Goal: Task Accomplishment & Management: Use online tool/utility

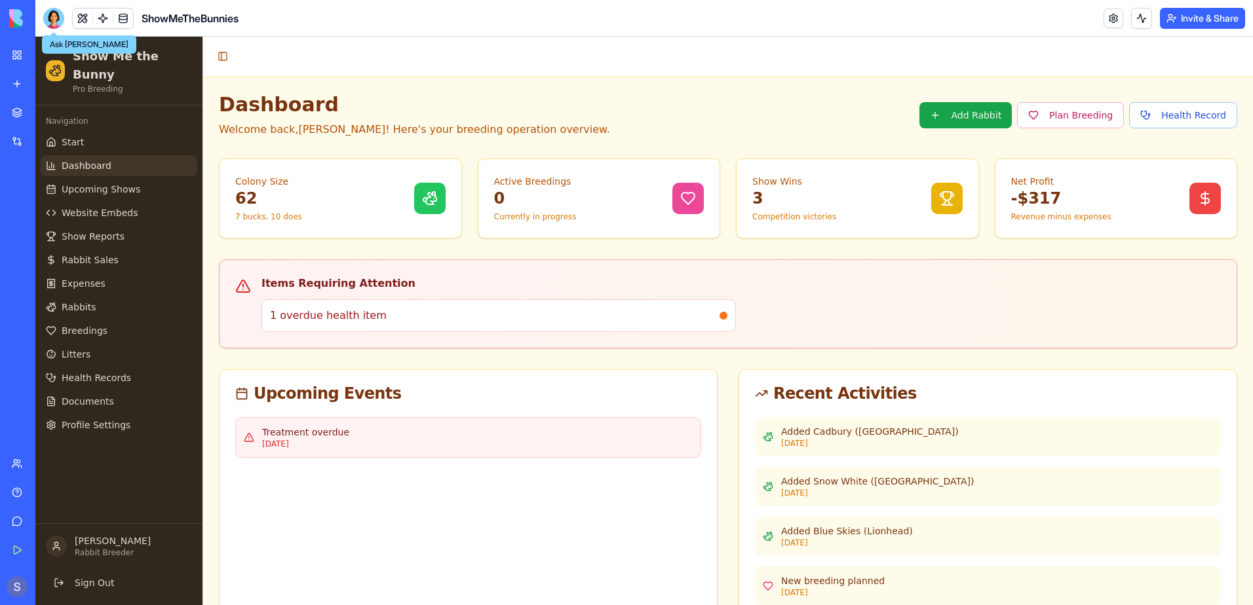
click at [52, 17] on div at bounding box center [53, 18] width 21 height 21
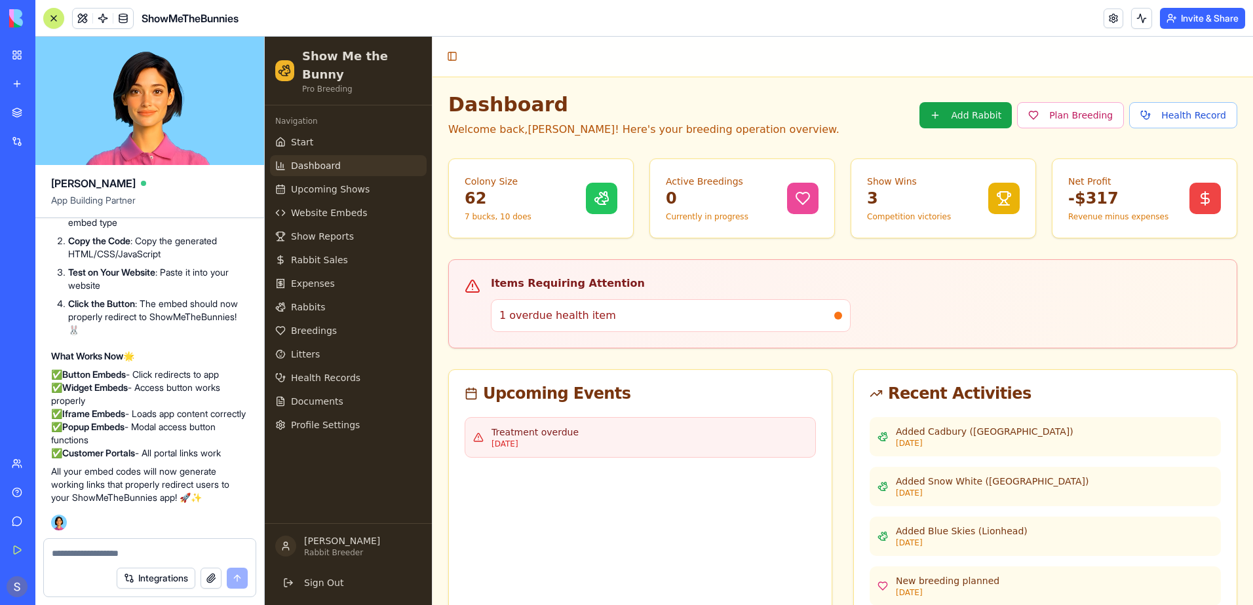
scroll to position [139367, 0]
click at [360, 202] on link "Website Embeds" at bounding box center [348, 212] width 157 height 21
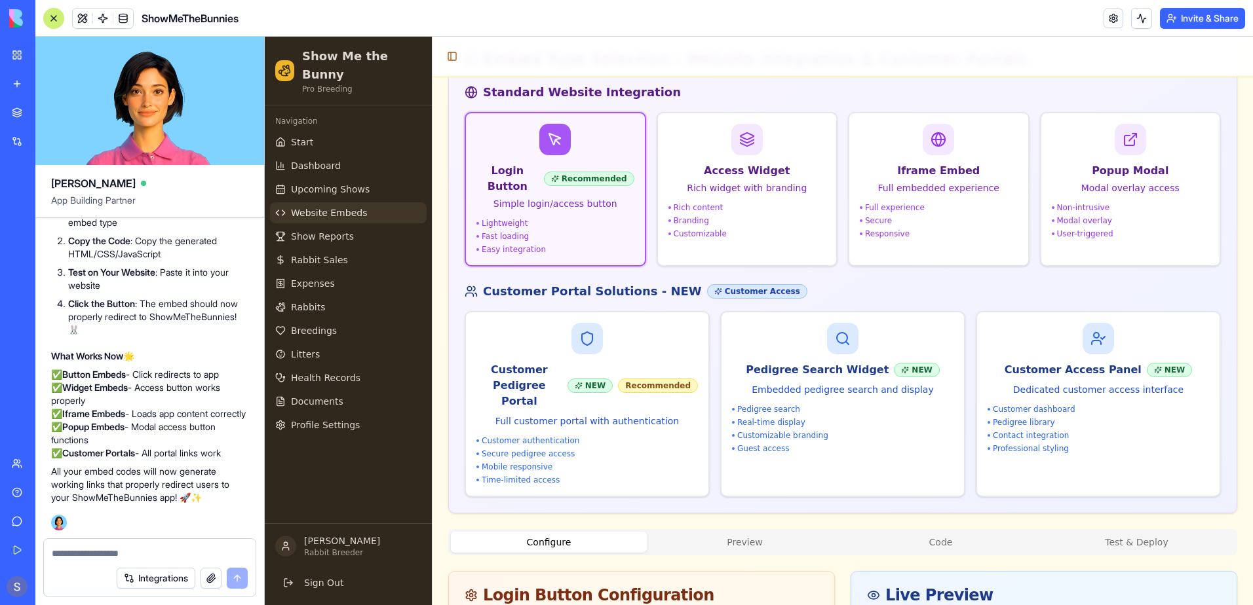
scroll to position [197, 0]
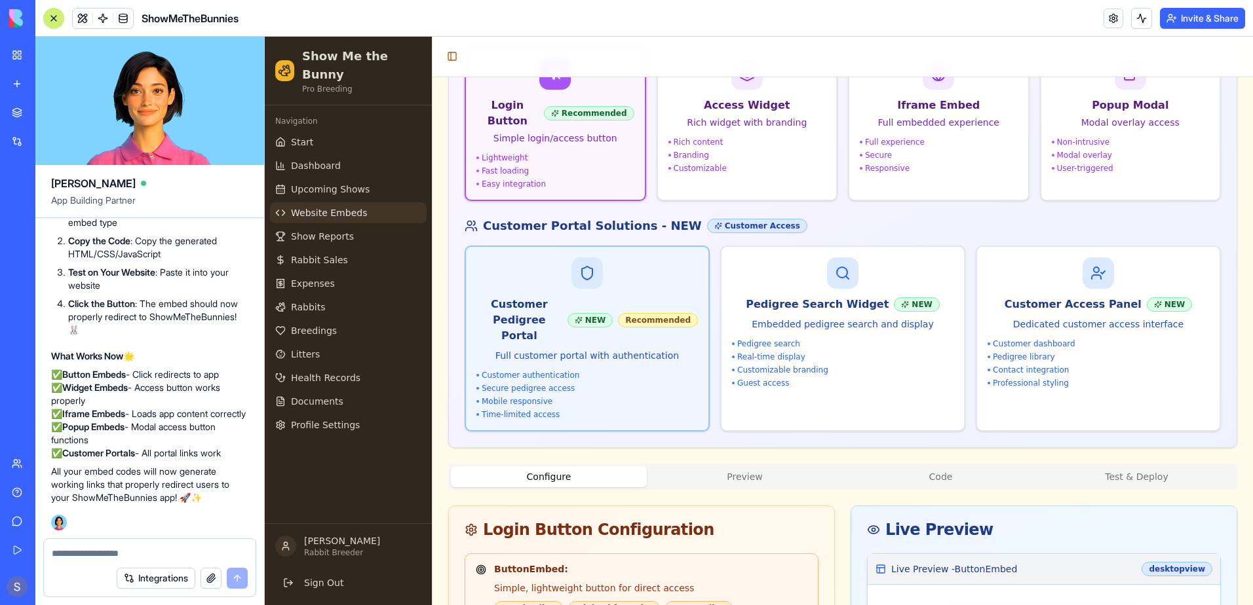
click at [628, 370] on div "Customer authentication" at bounding box center [586, 375] width 221 height 10
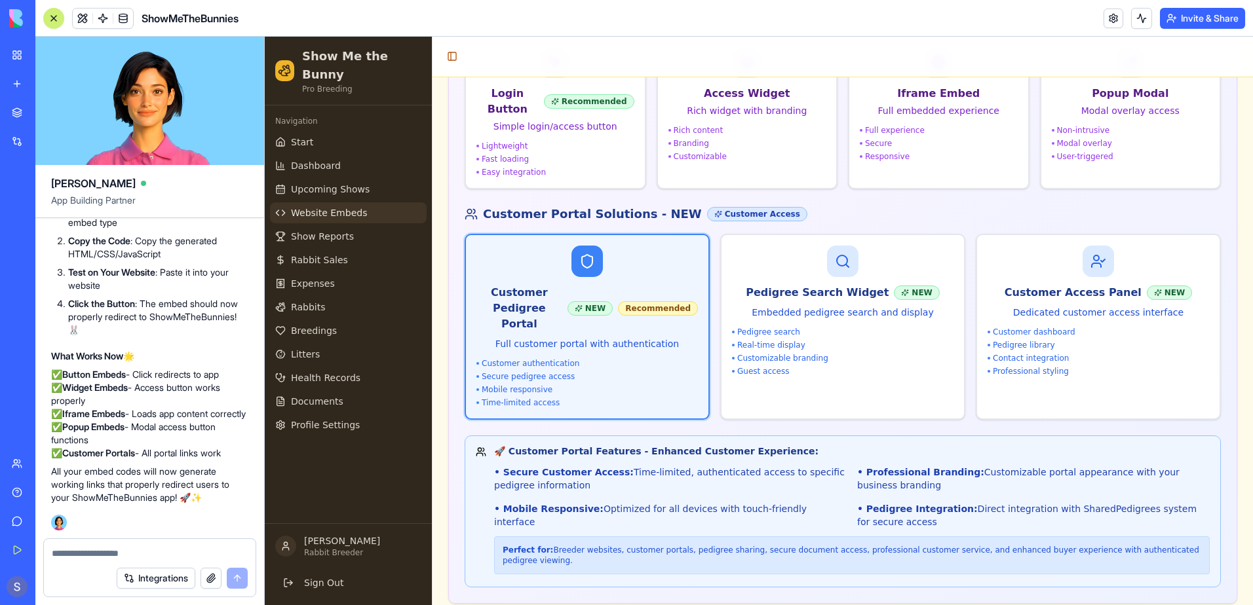
scroll to position [138, 0]
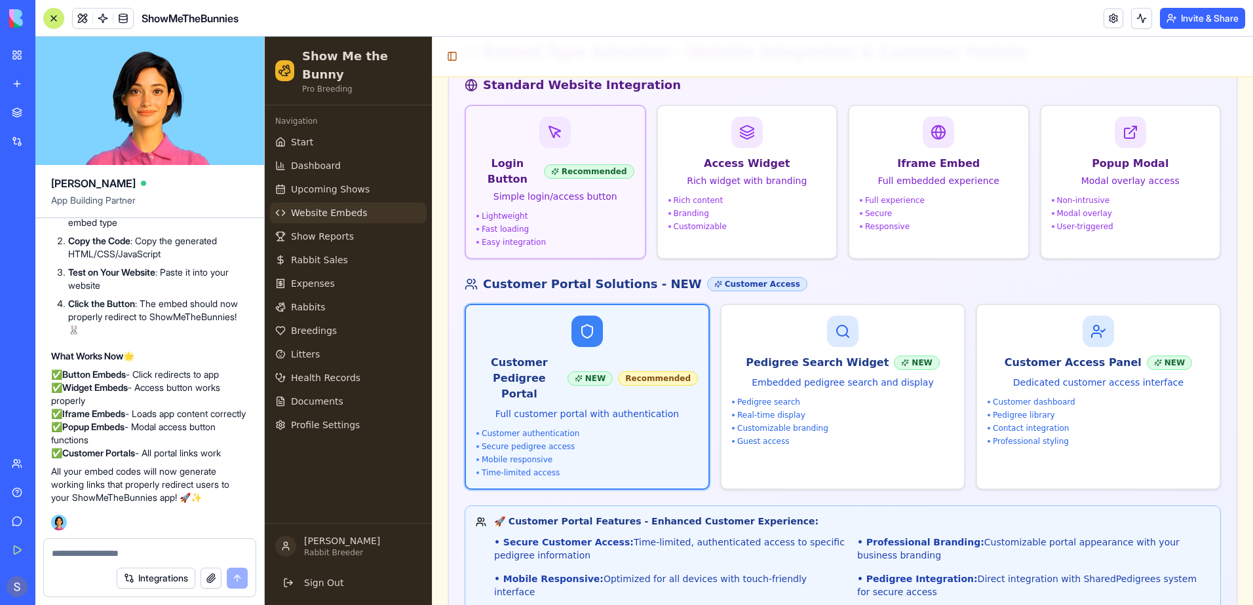
click at [531, 211] on div "Lightweight" at bounding box center [555, 216] width 158 height 10
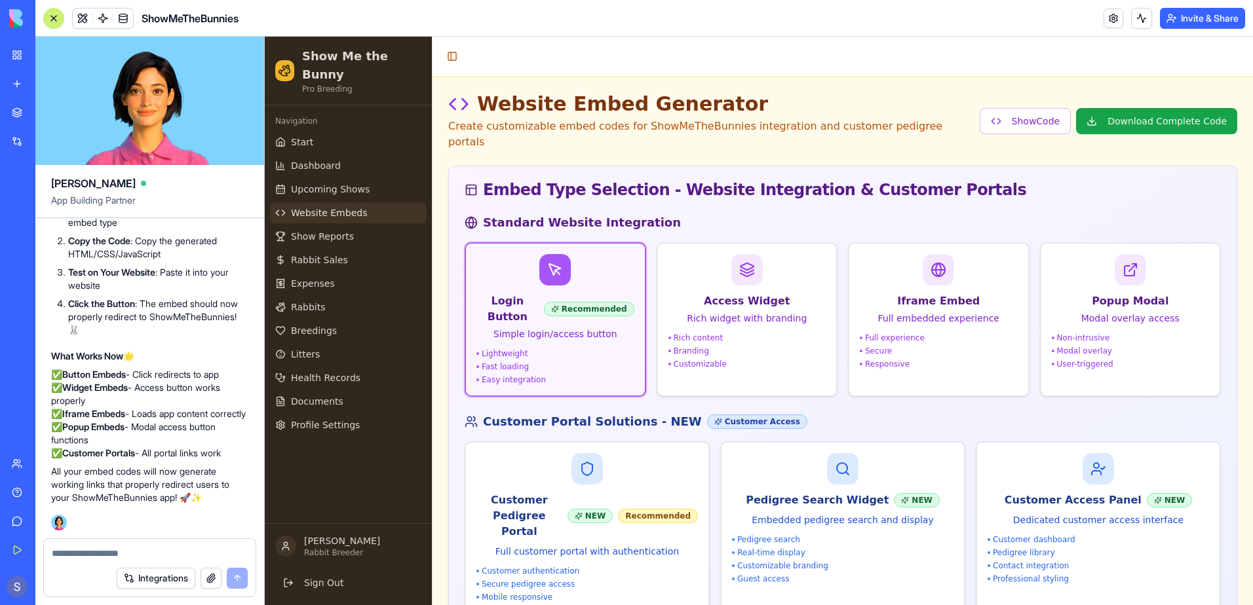
scroll to position [0, 0]
click at [1037, 117] on button "Show Code" at bounding box center [1026, 122] width 92 height 26
type input "*******"
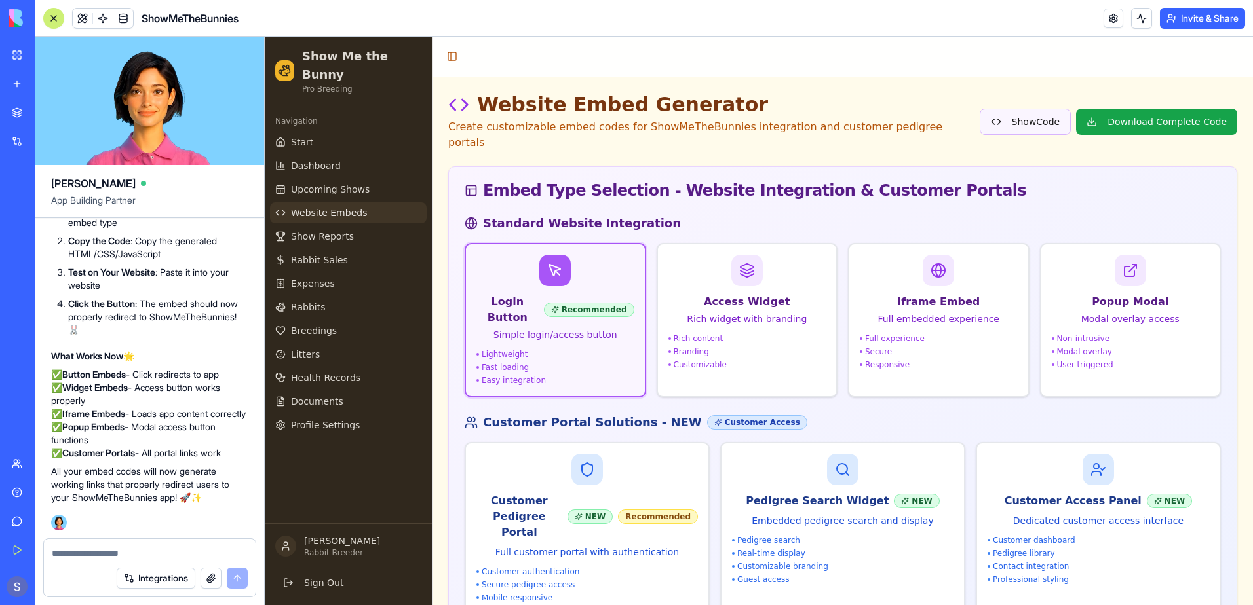
type input "*******"
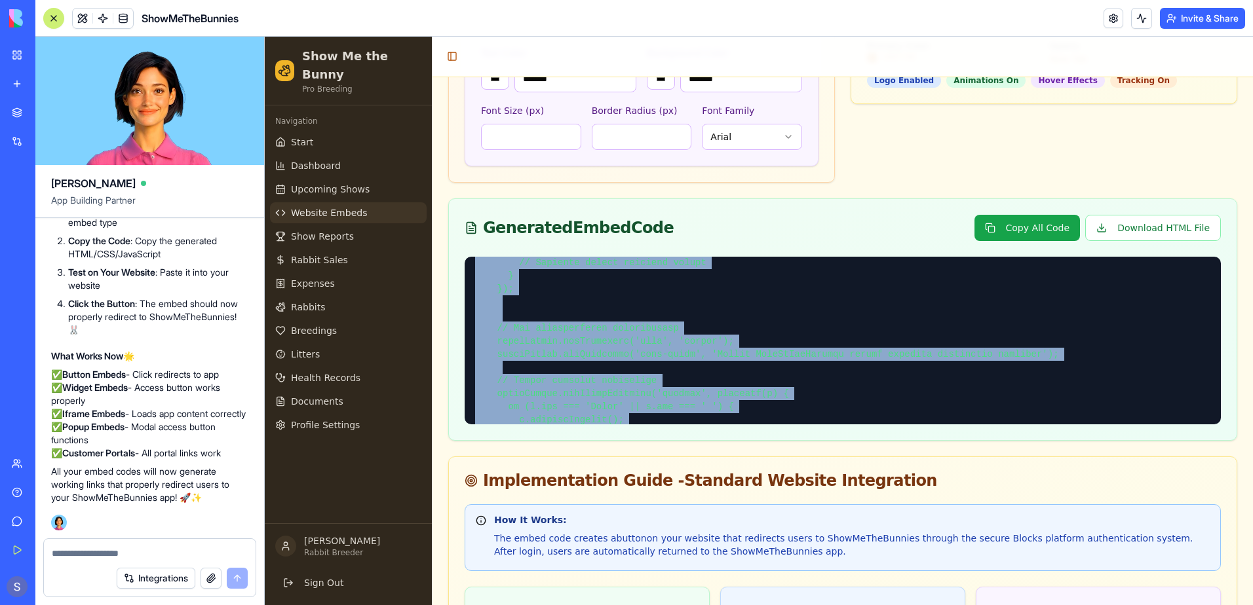
scroll to position [1478, 0]
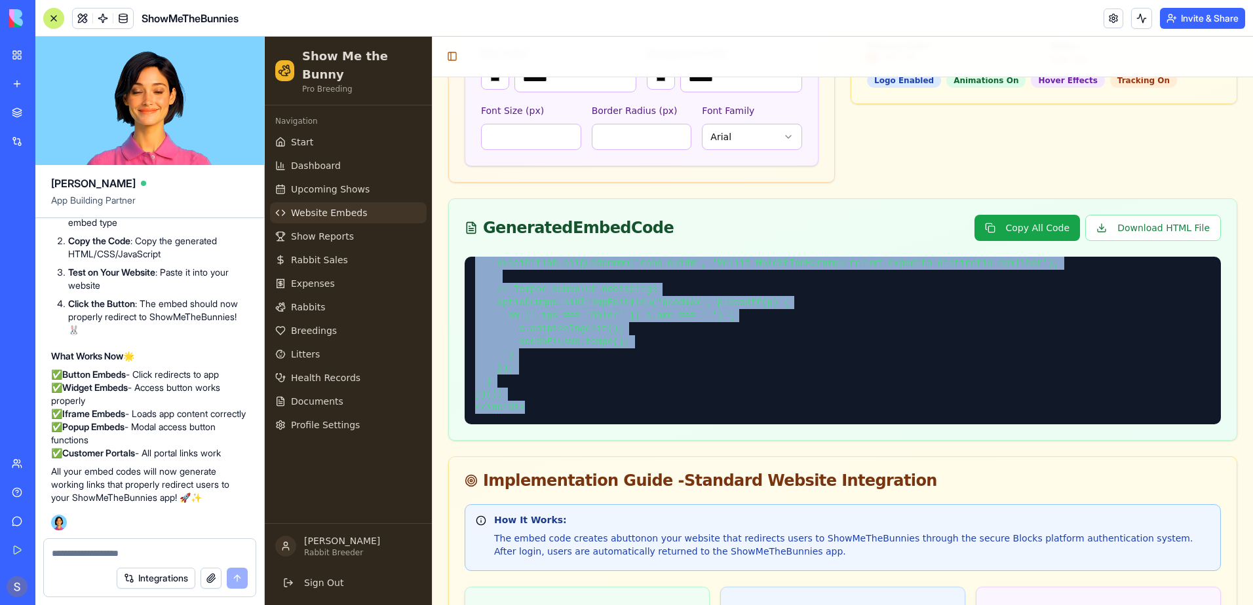
drag, startPoint x: 470, startPoint y: 235, endPoint x: 676, endPoint y: 402, distance: 266.0
click at [676, 402] on div at bounding box center [843, 348] width 788 height 183
copy pre "<!-- LORE --> <!-- IpsuMdOloRsitame Conse Adipis Elits --> <d eius="tempo://44i…"
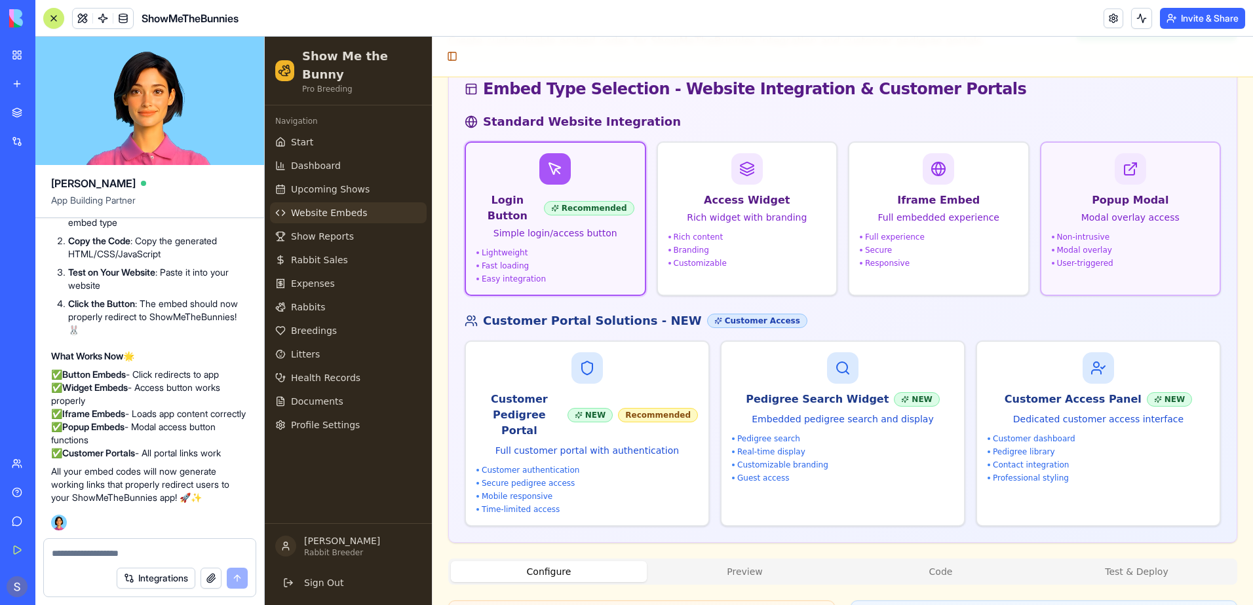
scroll to position [66, 0]
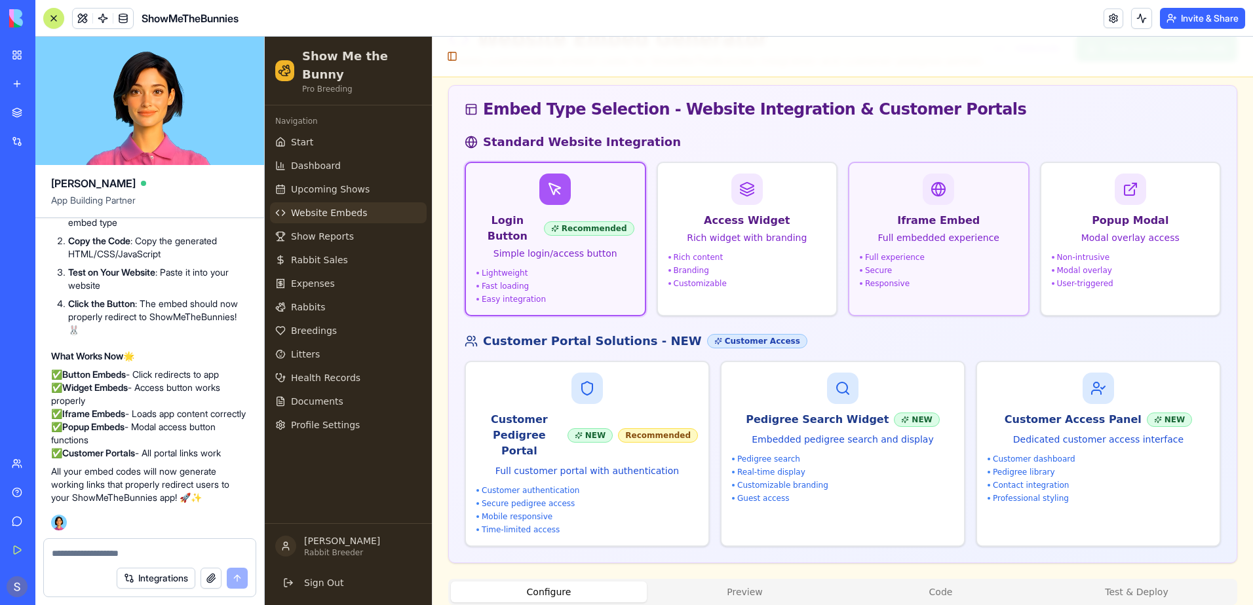
click at [907, 261] on div "Full experience" at bounding box center [939, 257] width 158 height 10
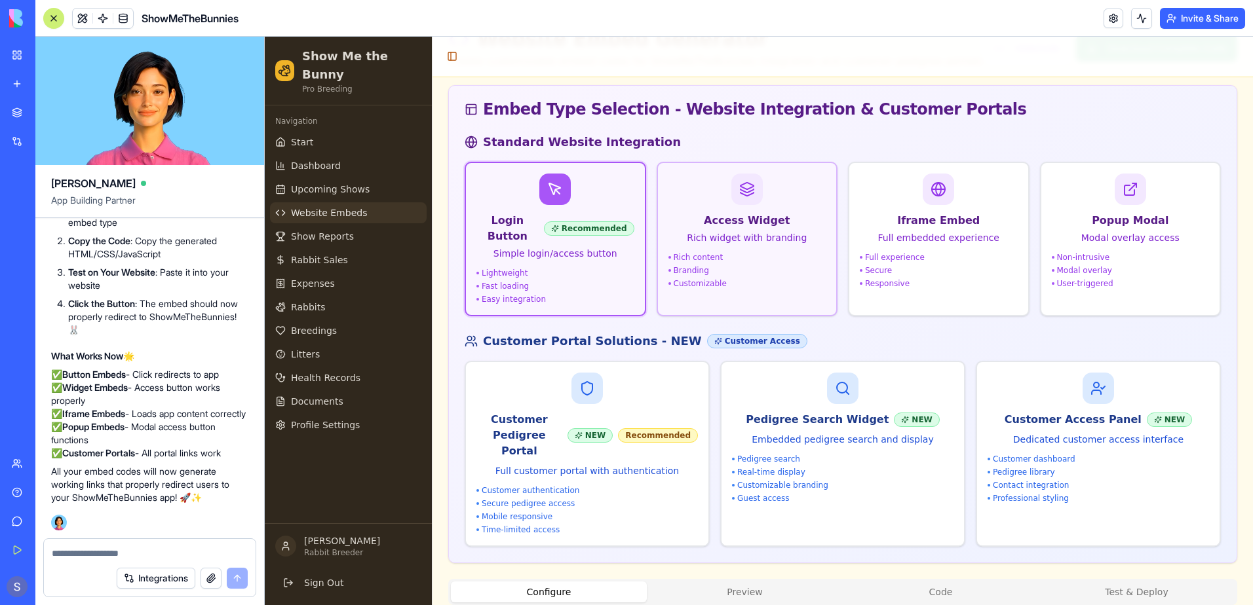
type input "*******"
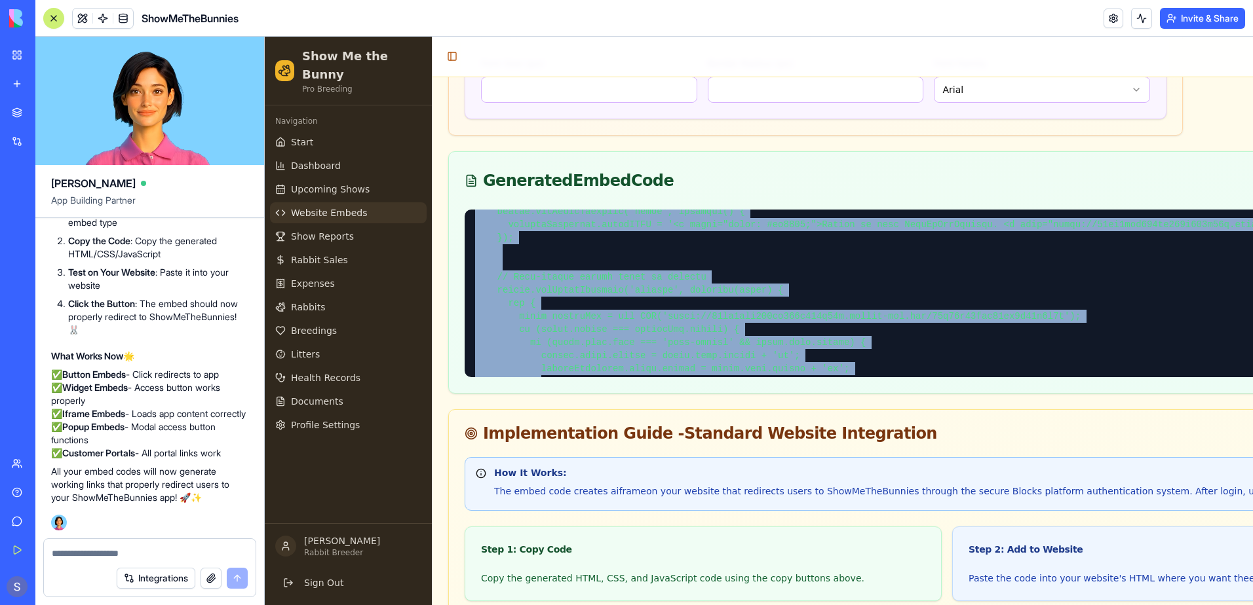
scroll to position [1832, 0]
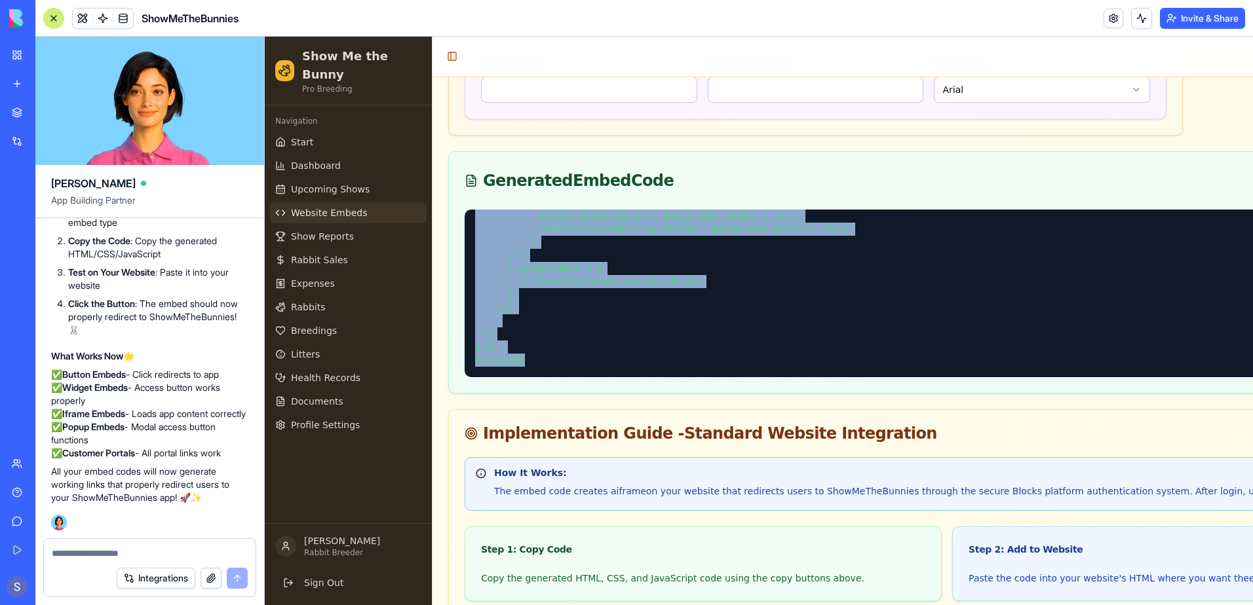
drag, startPoint x: 471, startPoint y: 218, endPoint x: 776, endPoint y: 389, distance: 350.0
click at [776, 389] on div at bounding box center [1190, 301] width 1483 height 183
copy pre "<!-- HTML --> <!-- ShowMeTheBunnies Iframe Embed --> <div id="smtb-embed-175984…"
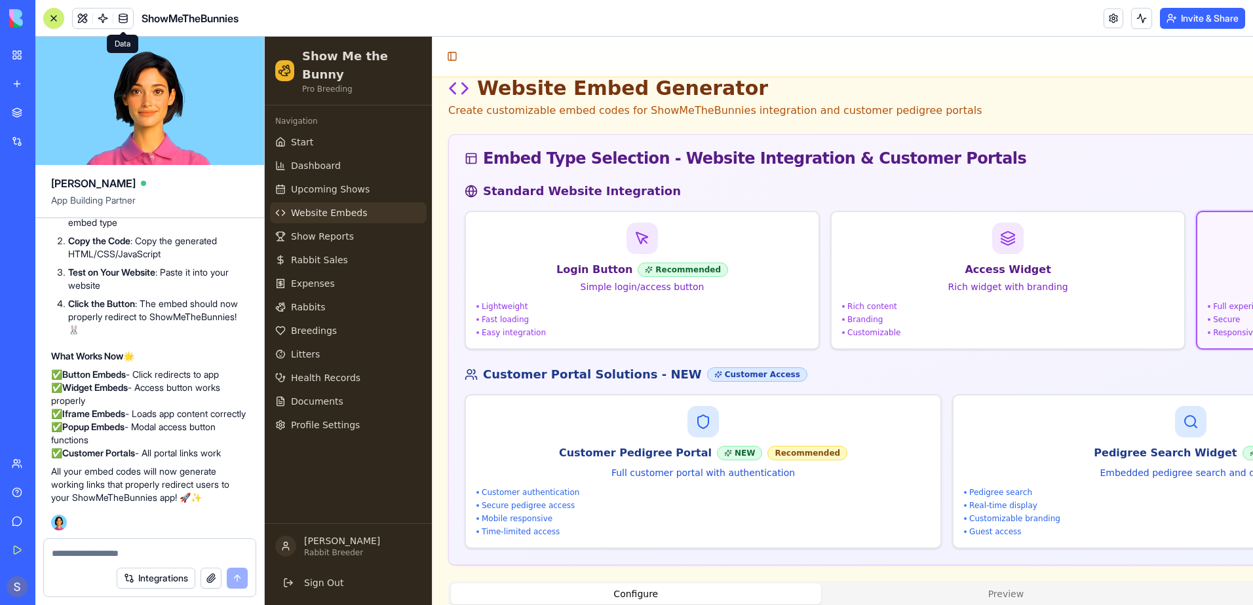
scroll to position [0, 0]
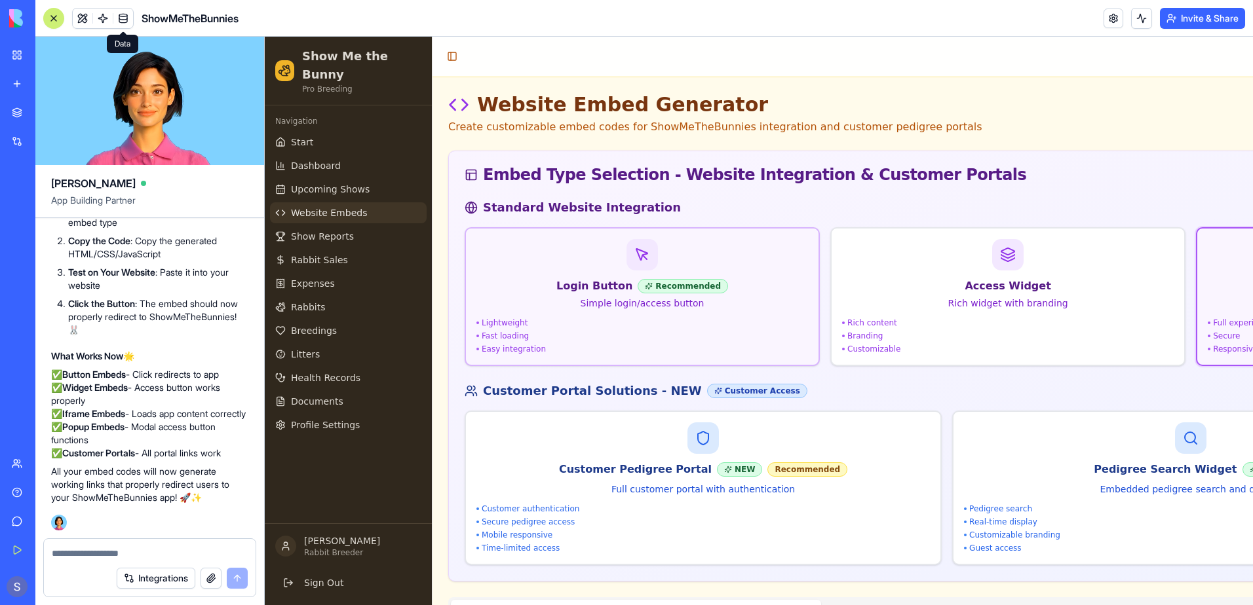
click at [610, 312] on div "Login Button Recommended Simple login/access button Lightweight Fast loading Ea…" at bounding box center [642, 296] width 332 height 115
type input "*******"
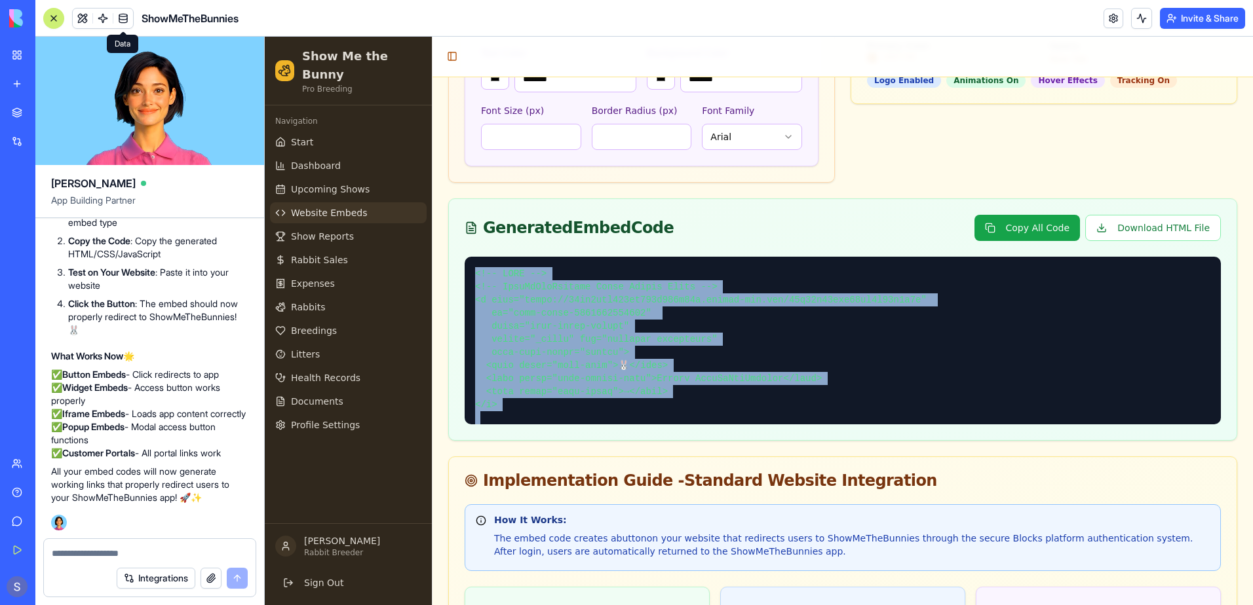
drag, startPoint x: 539, startPoint y: 375, endPoint x: 472, endPoint y: 237, distance: 153.6
click at [472, 257] on div at bounding box center [843, 341] width 756 height 168
copy pre "<!-- LORE --> <!-- IpsuMdOloRsitame Conse Adipis Elits --> <d eius="tempo://83i…"
